Goal: Transaction & Acquisition: Purchase product/service

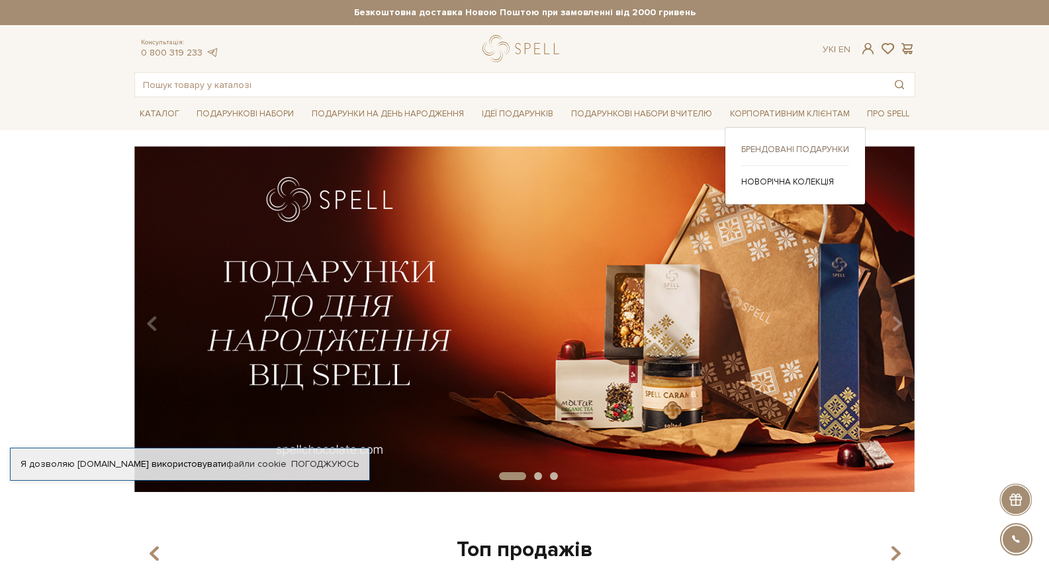
click at [820, 146] on link "Брендовані подарунки" at bounding box center [795, 150] width 108 height 12
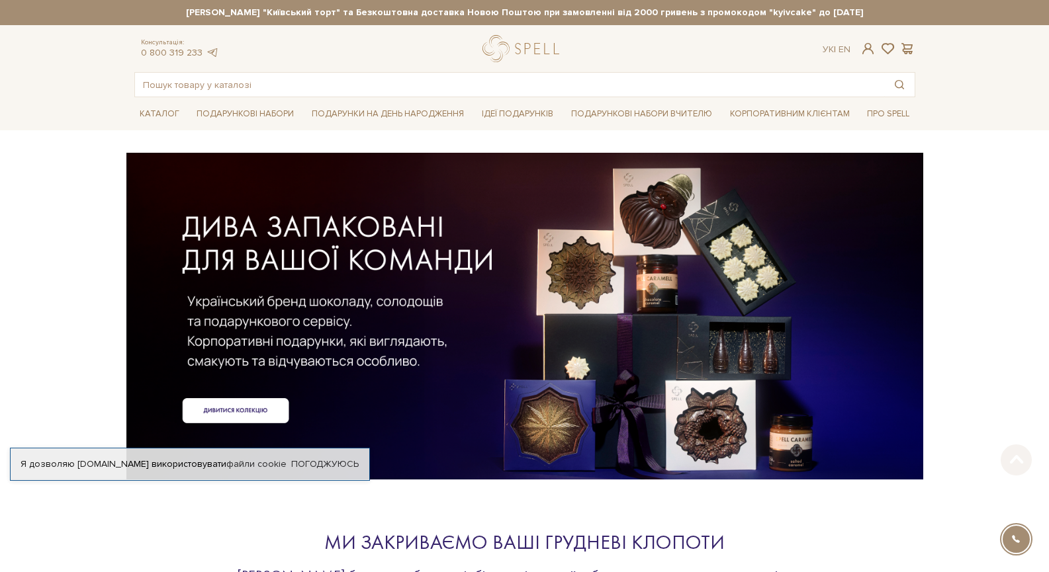
drag, startPoint x: 1051, startPoint y: 62, endPoint x: 1027, endPoint y: 42, distance: 31.0
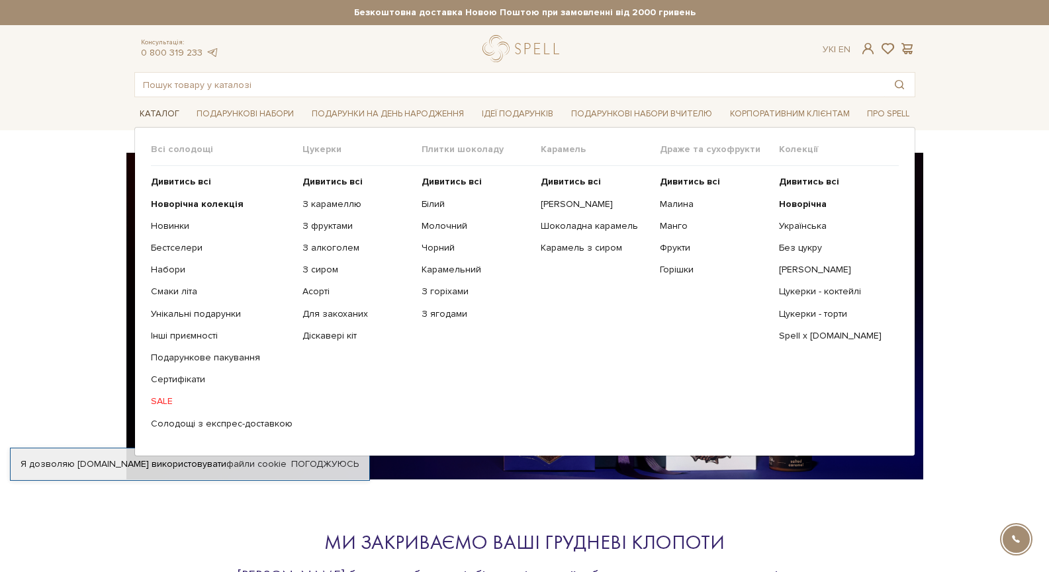
click at [162, 110] on link "Каталог" at bounding box center [159, 114] width 50 height 21
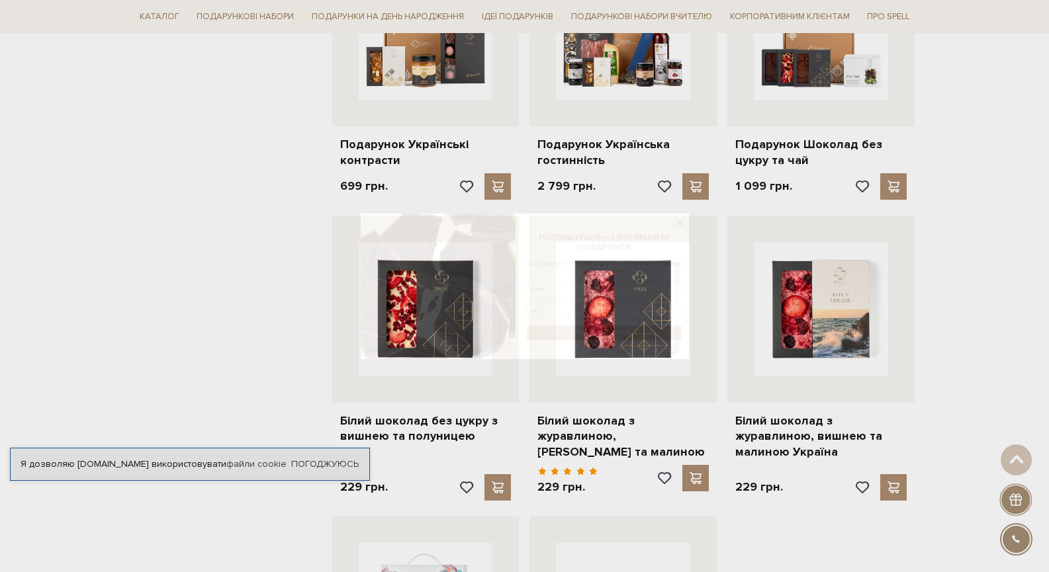
scroll to position [1209, 0]
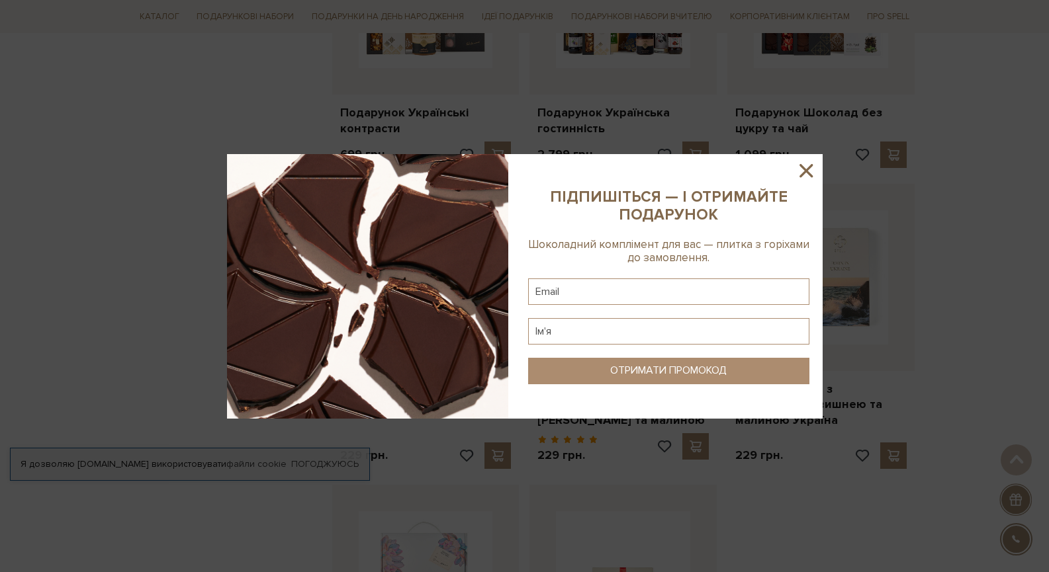
click at [805, 176] on icon at bounding box center [806, 170] width 22 height 22
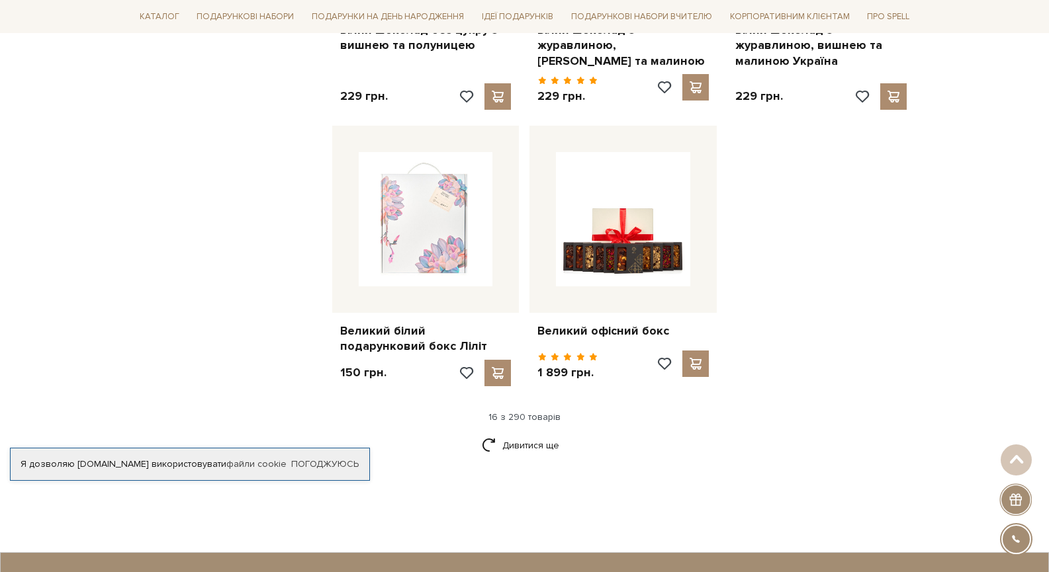
scroll to position [1675, 0]
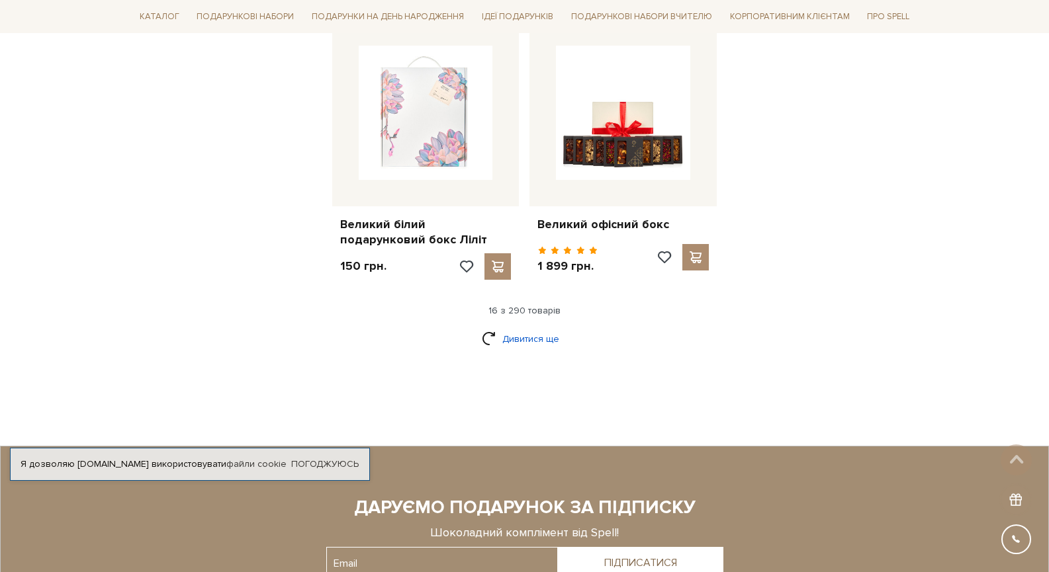
click at [545, 327] on link "Дивитися ще" at bounding box center [525, 338] width 86 height 23
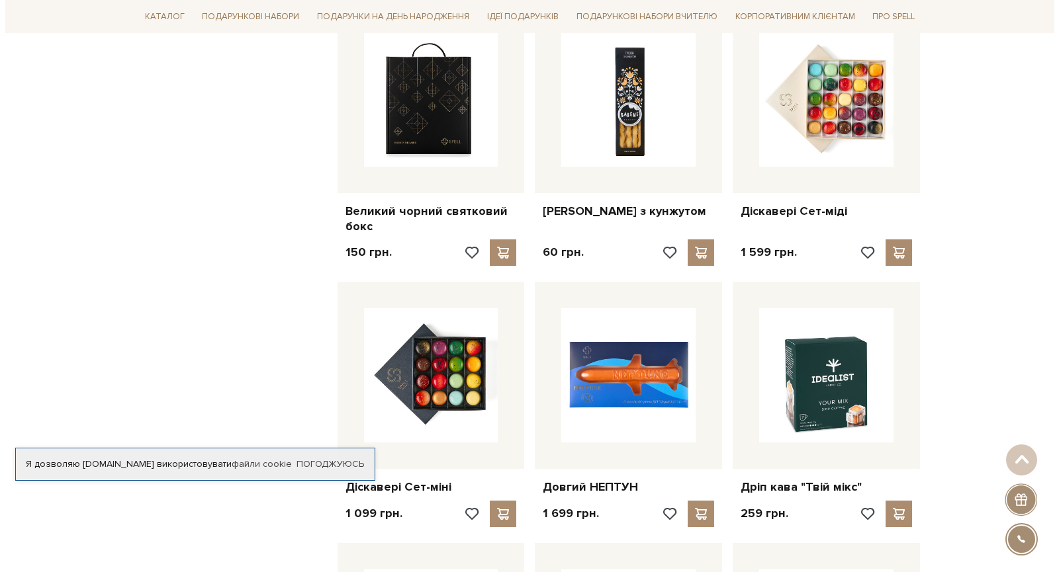
scroll to position [1960, 0]
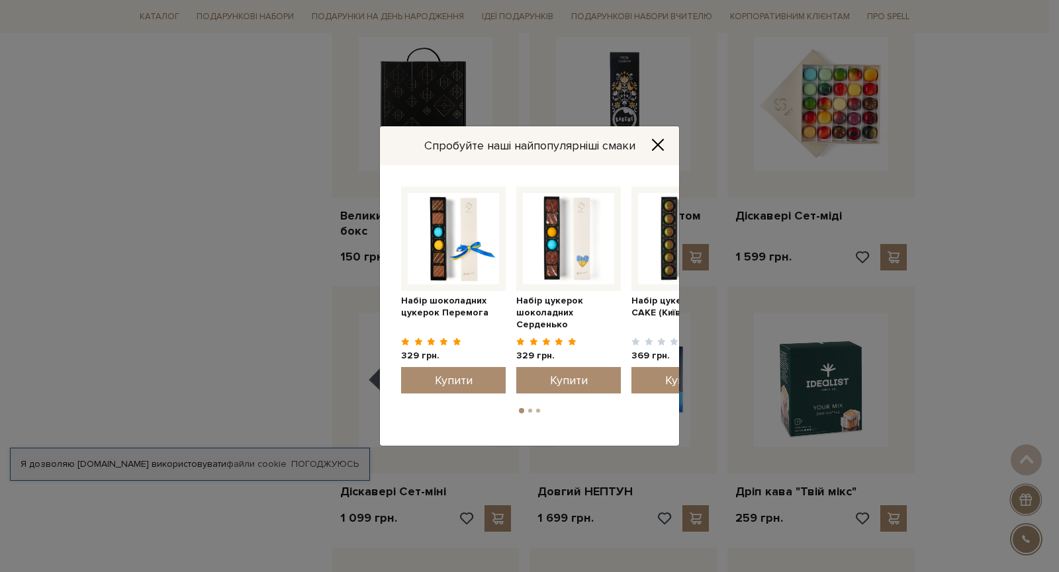
click at [1048, 302] on html "Подарункові набори SALE Корпоративним клієнтам Доставка і оплата Консультація: …" at bounding box center [529, 11] width 1059 height 3943
click at [566, 147] on h4 "Спробуйте наші найпопулярніші смаки" at bounding box center [529, 146] width 211 height 18
click at [656, 235] on img at bounding box center [683, 238] width 91 height 91
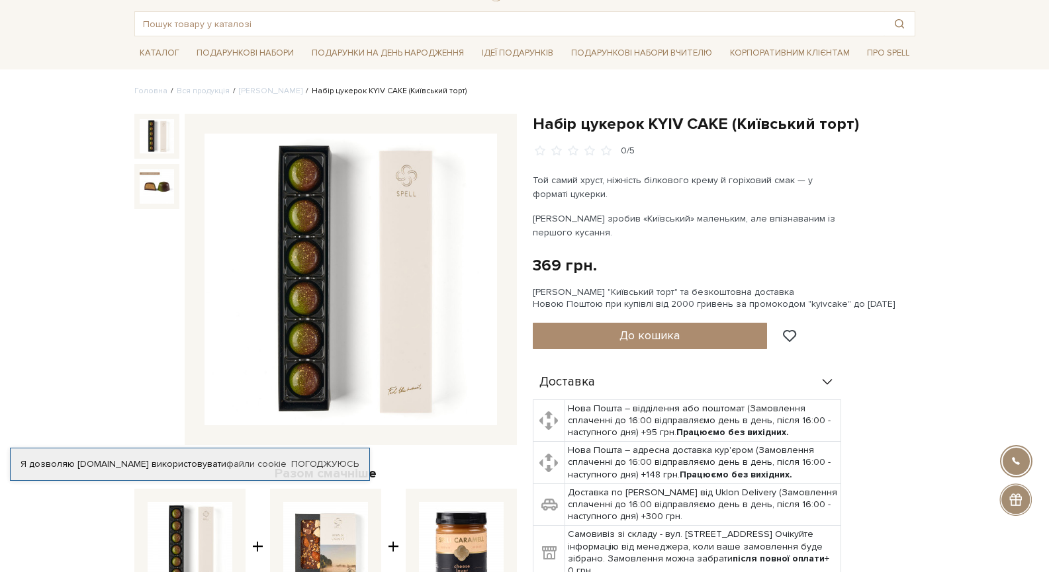
scroll to position [64, 0]
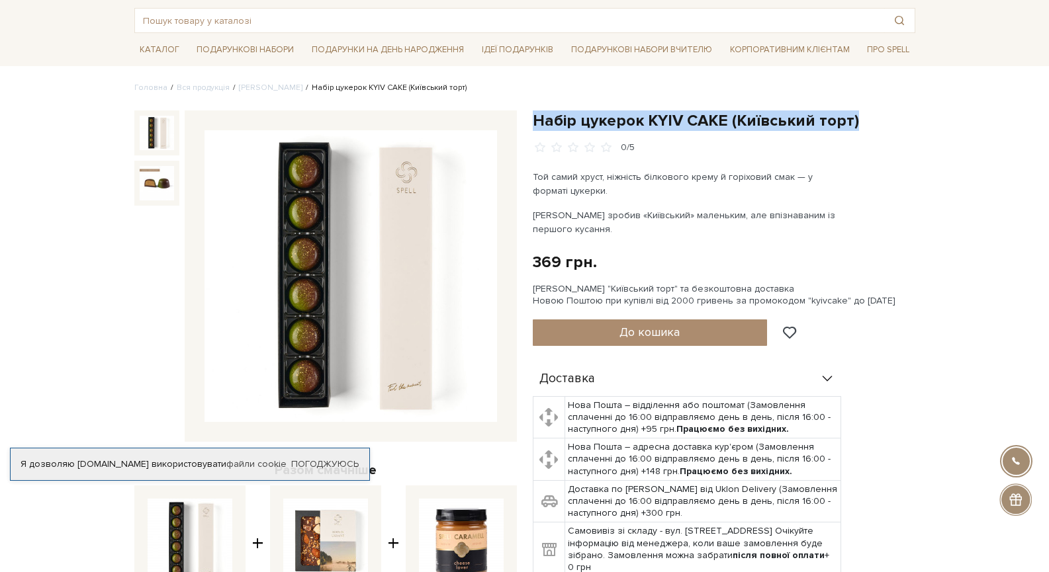
drag, startPoint x: 533, startPoint y: 116, endPoint x: 859, endPoint y: 116, distance: 326.8
click at [859, 116] on h1 "Набір цукерок KYIV CAKE (Київський торт)" at bounding box center [724, 120] width 382 height 21
copy h1 "Набір цукерок KYIV CAKE (Київський торт)"
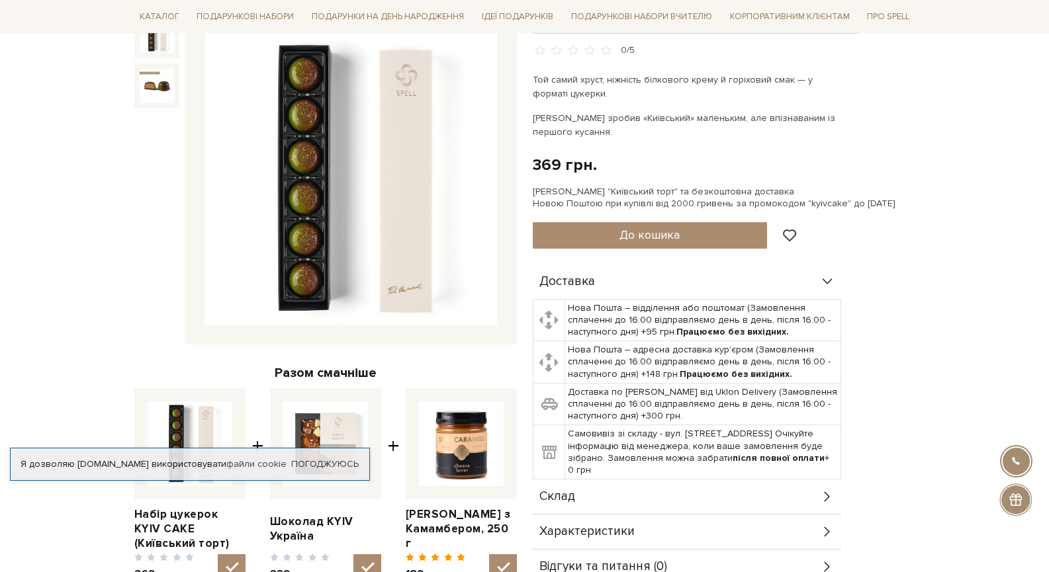
scroll to position [0, 0]
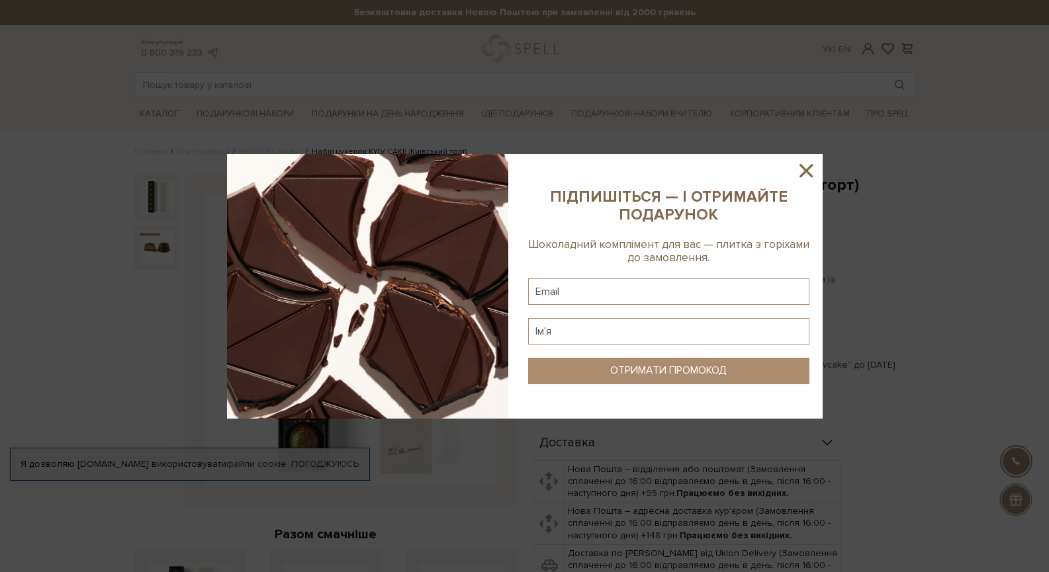
click at [808, 168] on icon at bounding box center [805, 170] width 13 height 13
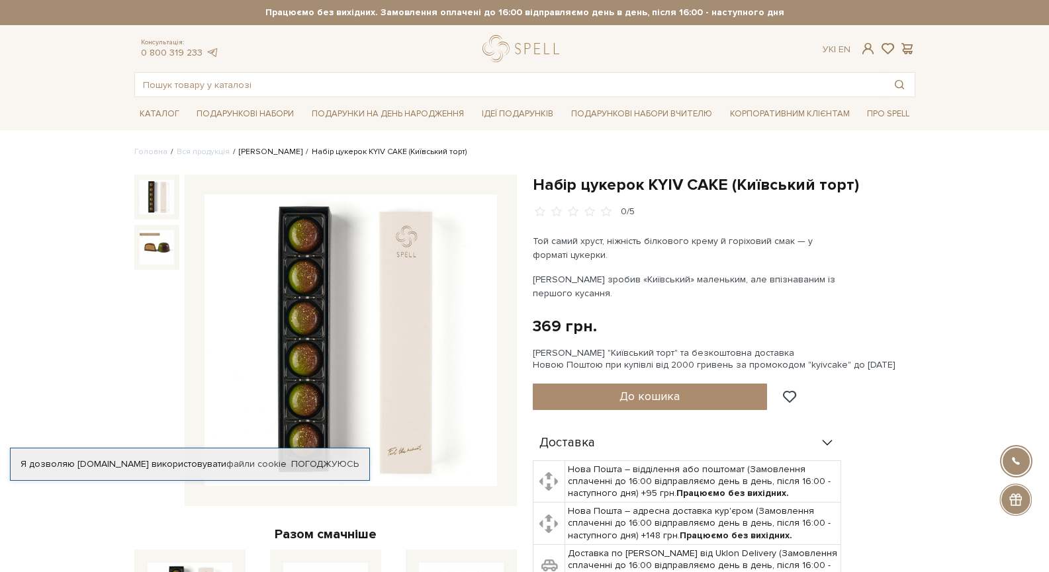
click at [265, 151] on link "Сети цукерок" at bounding box center [271, 152] width 64 height 10
